Goal: Task Accomplishment & Management: Manage account settings

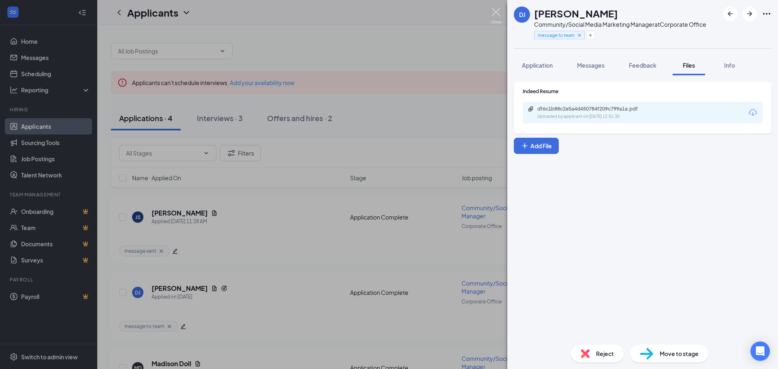
drag, startPoint x: 493, startPoint y: 12, endPoint x: 434, endPoint y: 43, distance: 67.1
click at [493, 12] on img at bounding box center [496, 16] width 10 height 16
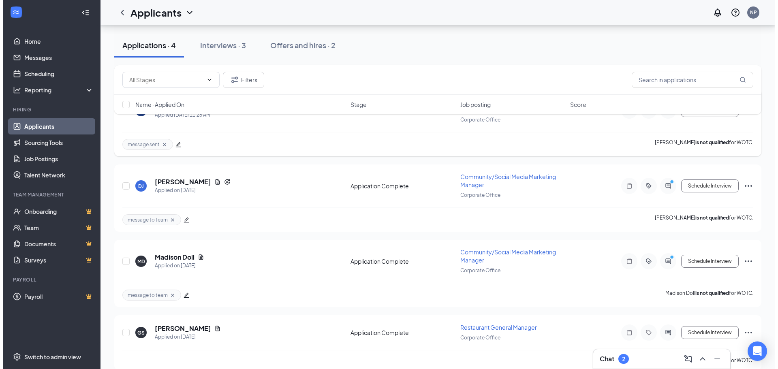
scroll to position [118, 0]
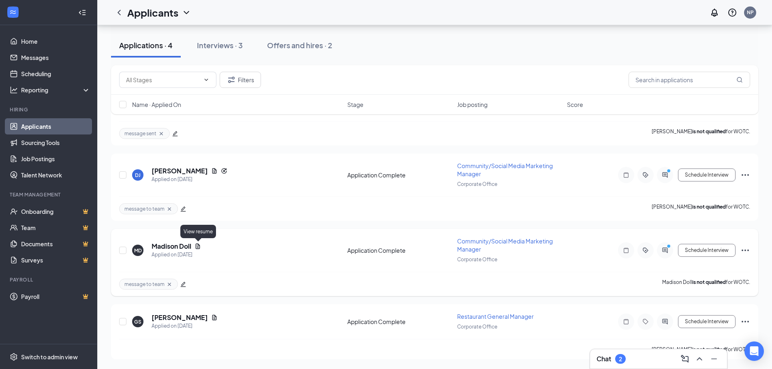
click at [197, 247] on icon "Document" at bounding box center [198, 246] width 6 height 6
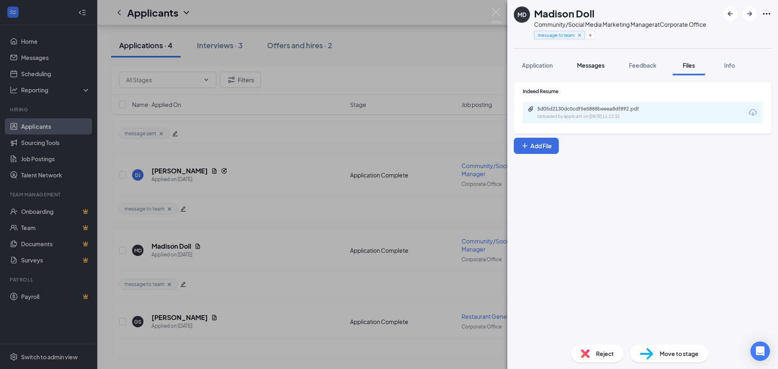
click at [597, 65] on span "Messages" at bounding box center [591, 65] width 28 height 7
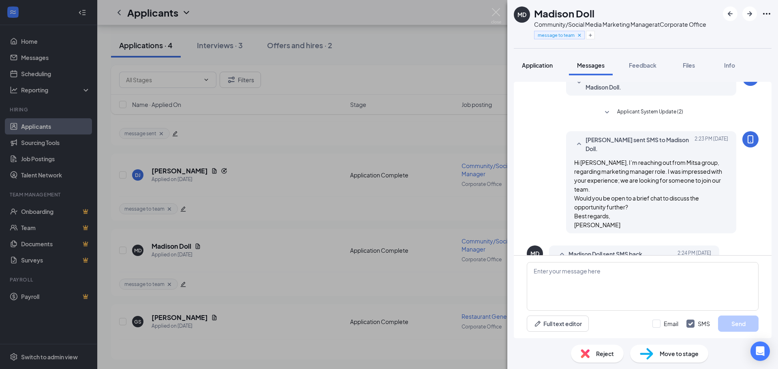
click at [546, 67] on span "Application" at bounding box center [537, 65] width 31 height 7
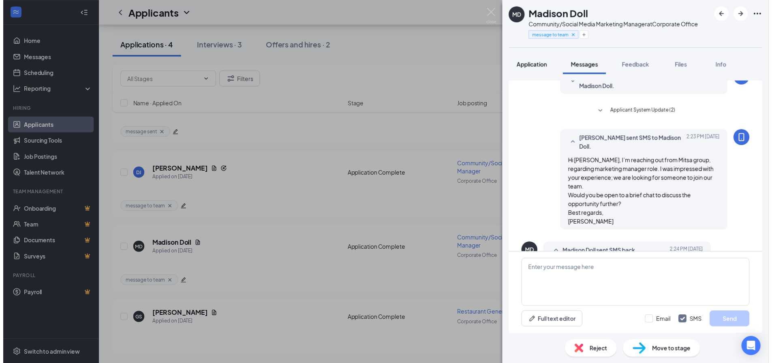
scroll to position [100, 0]
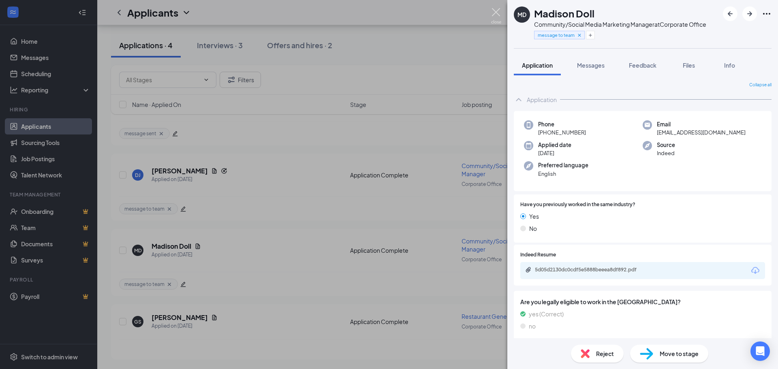
click at [498, 15] on img at bounding box center [496, 16] width 10 height 16
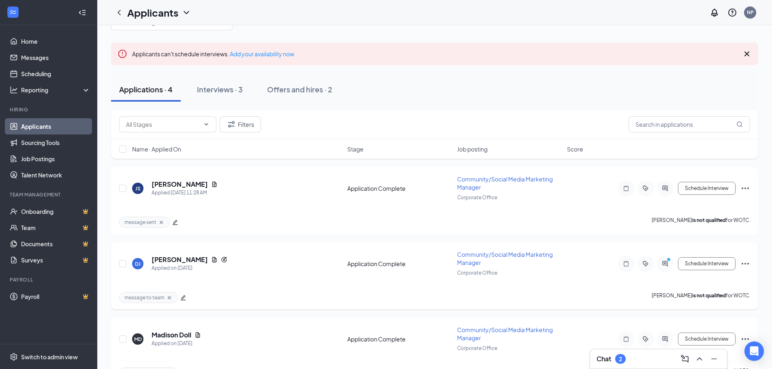
scroll to position [41, 0]
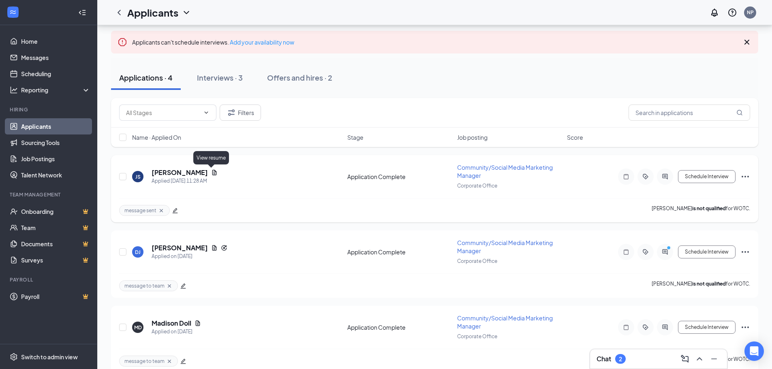
click at [212, 173] on icon "Document" at bounding box center [214, 172] width 4 height 5
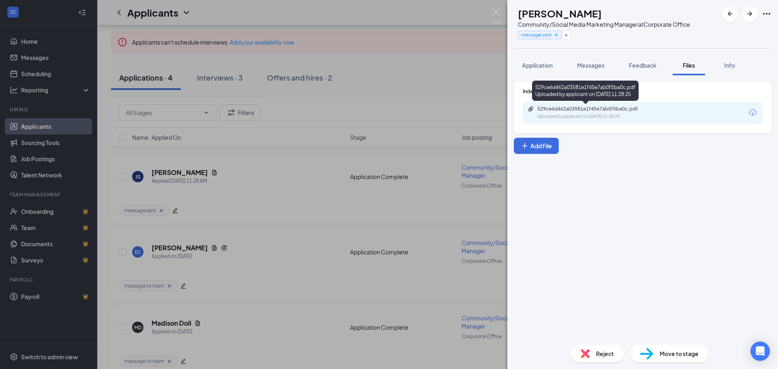
click at [590, 108] on div "529ce6d462a03581e1f45e7ab0f5ba0c.pdf" at bounding box center [595, 109] width 114 height 6
click at [285, 222] on div "JS [PERSON_NAME] Community/Social Media Marketing Manager at Corporate Office m…" at bounding box center [389, 184] width 778 height 369
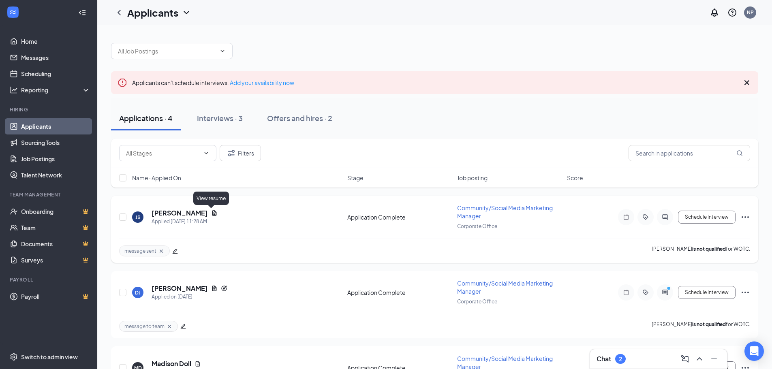
click at [211, 214] on icon "Document" at bounding box center [214, 213] width 6 height 6
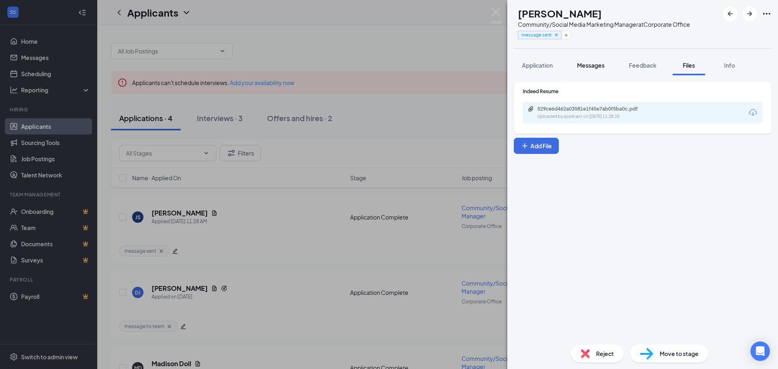
click at [591, 63] on span "Messages" at bounding box center [591, 65] width 28 height 7
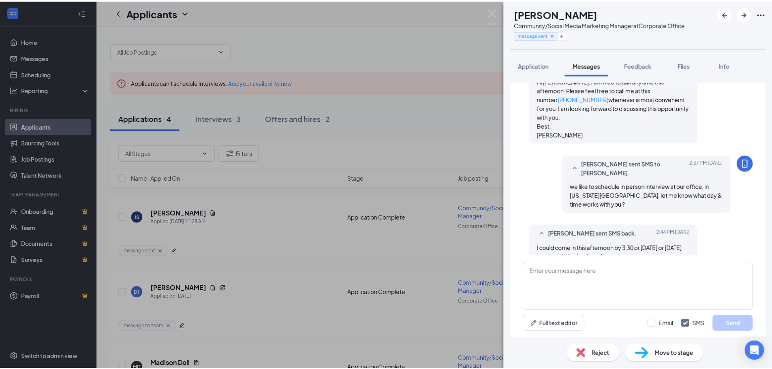
scroll to position [228, 0]
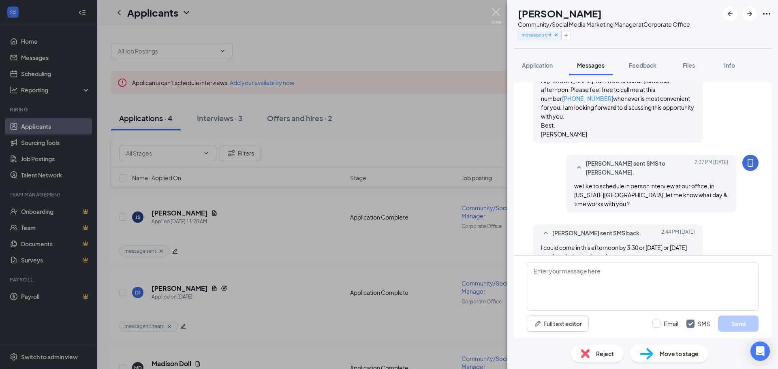
click at [495, 16] on img at bounding box center [496, 16] width 10 height 16
